Goal: Task Accomplishment & Management: Manage account settings

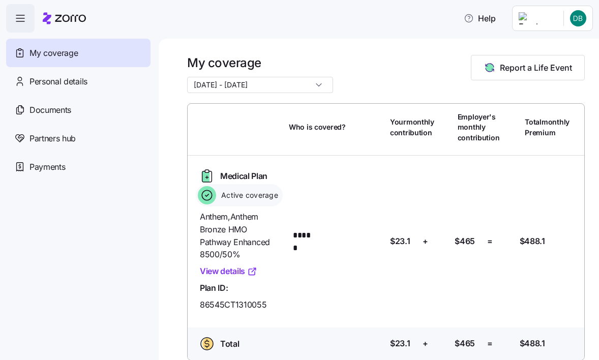
scroll to position [9, 0]
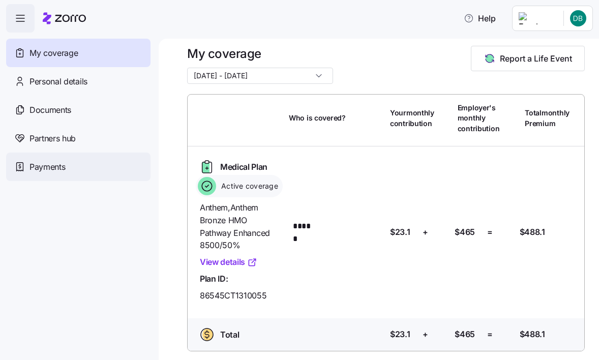
click at [77, 171] on div "Payments" at bounding box center [78, 166] width 144 height 28
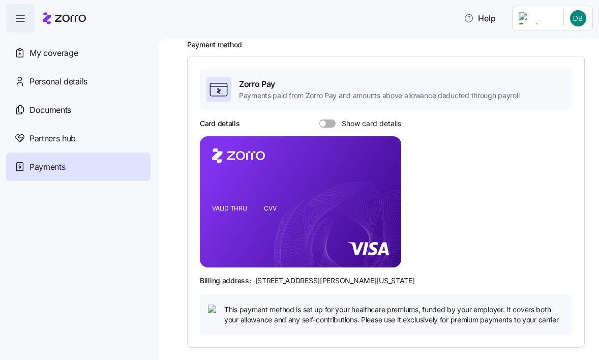
scroll to position [58, 0]
click at [327, 119] on span at bounding box center [331, 123] width 10 height 8
click at [319, 119] on input "Show card details" at bounding box center [319, 119] width 0 height 0
click at [333, 120] on span at bounding box center [332, 123] width 6 height 6
click at [319, 119] on input "Show card details" at bounding box center [319, 119] width 0 height 0
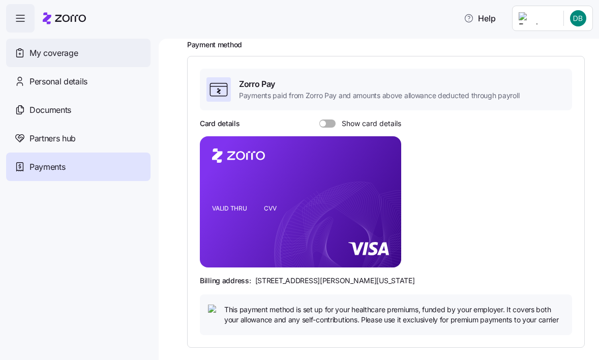
click at [88, 57] on div "My coverage" at bounding box center [78, 53] width 144 height 28
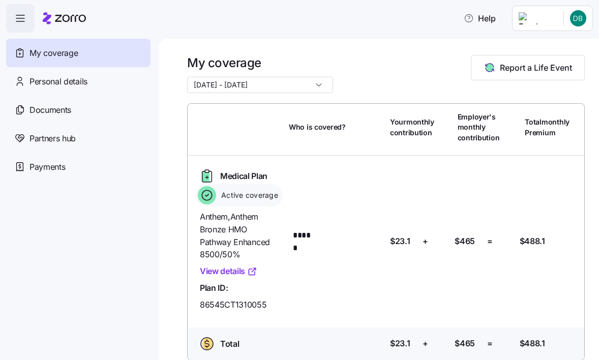
scroll to position [9, 0]
